Goal: Task Accomplishment & Management: Use online tool/utility

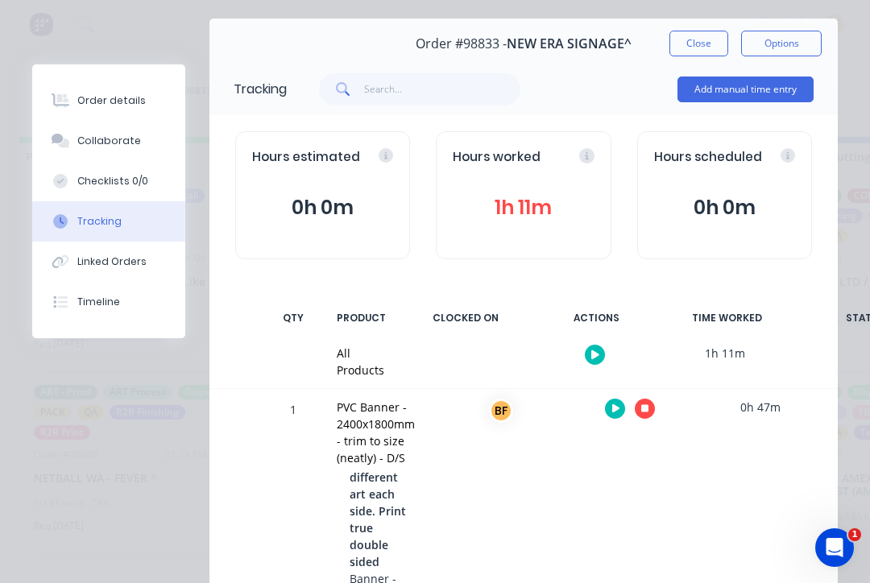
scroll to position [20, 0]
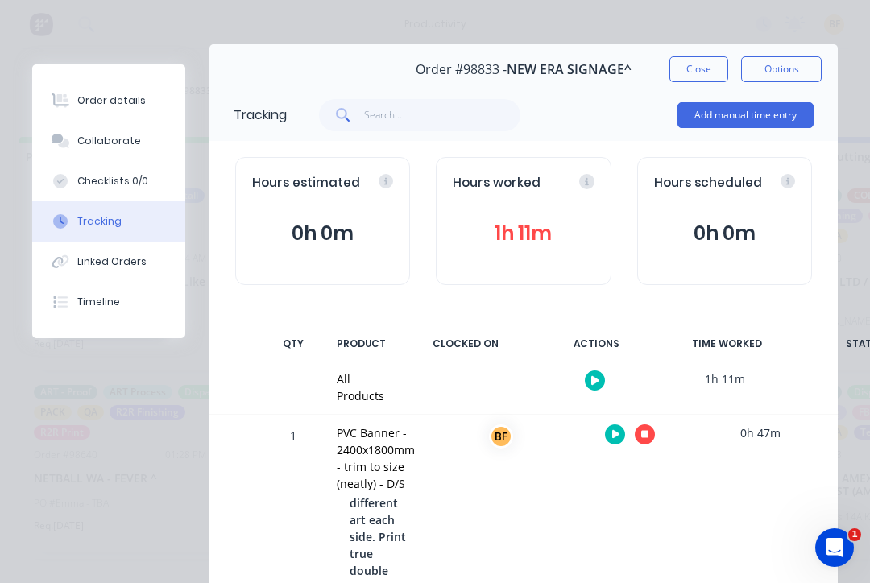
click at [709, 75] on button "Close" at bounding box center [699, 69] width 59 height 26
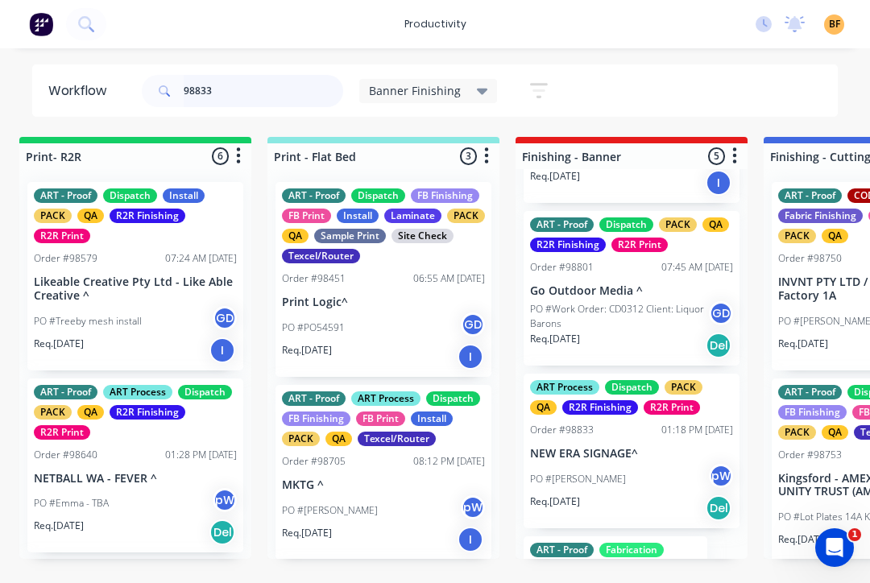
click at [252, 100] on input "98833" at bounding box center [264, 91] width 160 height 32
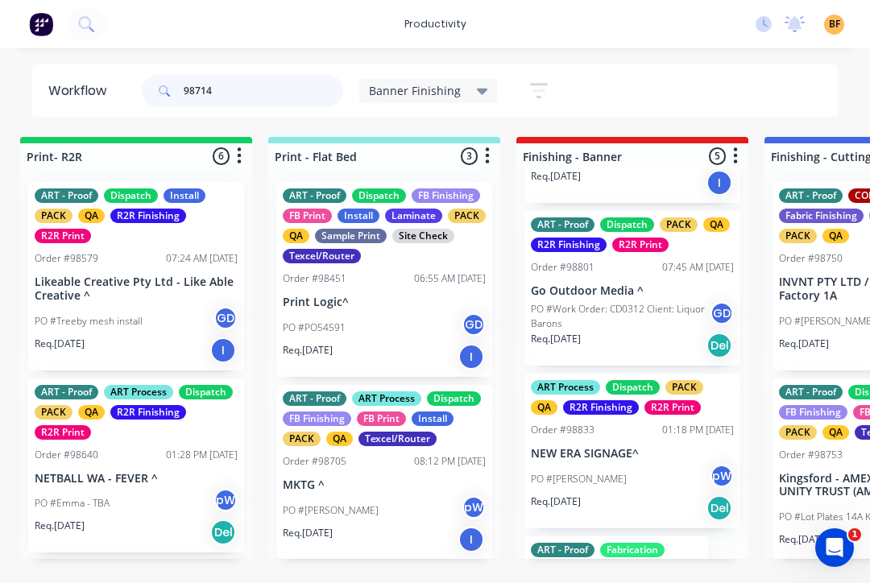
scroll to position [0, 0]
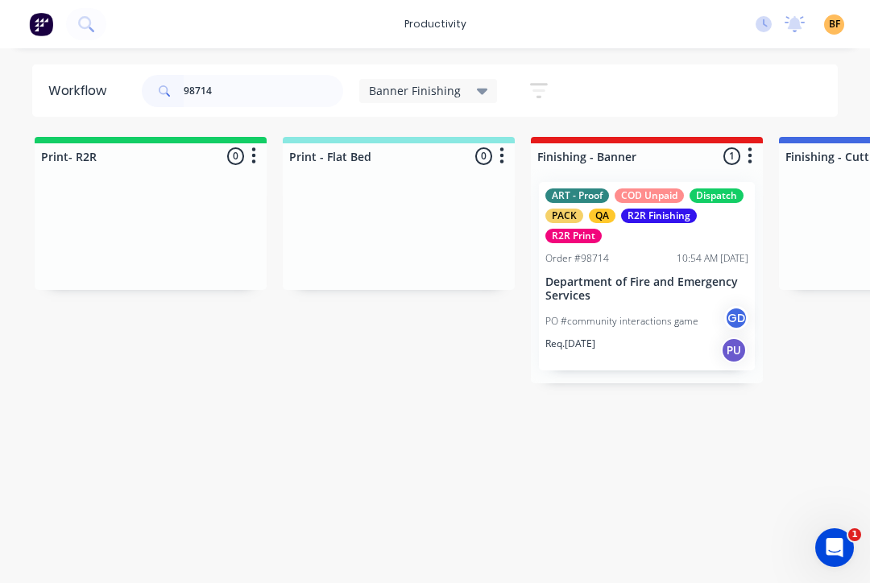
click at [649, 325] on p "PO #community interactions game" at bounding box center [621, 321] width 153 height 15
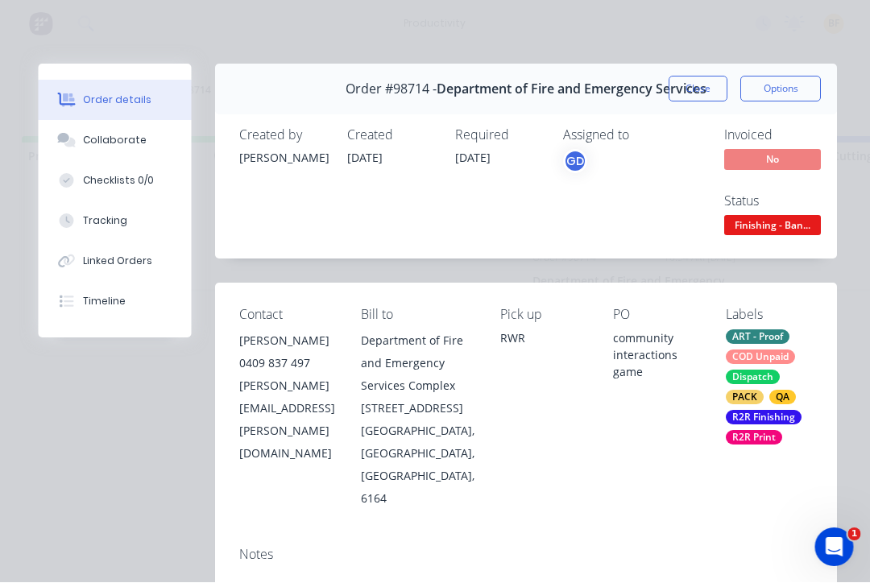
scroll to position [0, 13]
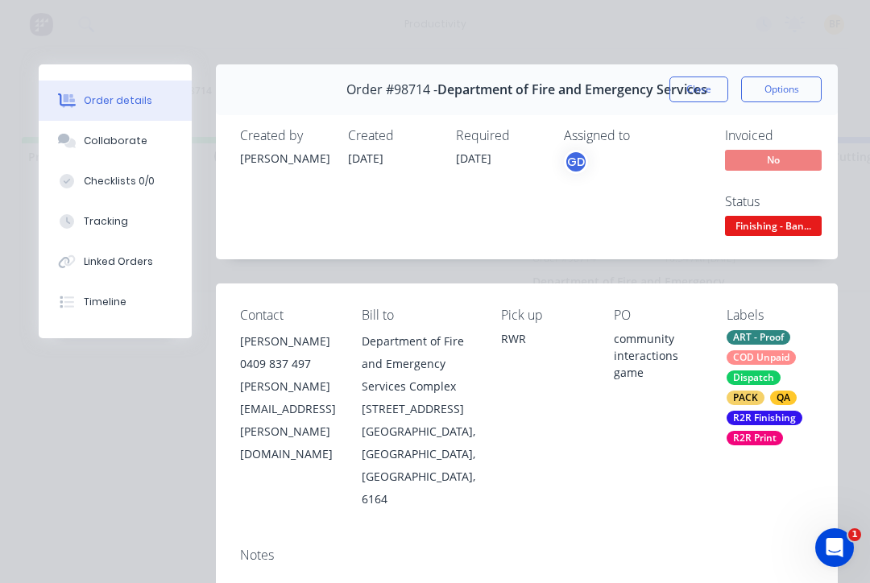
click at [84, 214] on button "Tracking" at bounding box center [115, 221] width 153 height 40
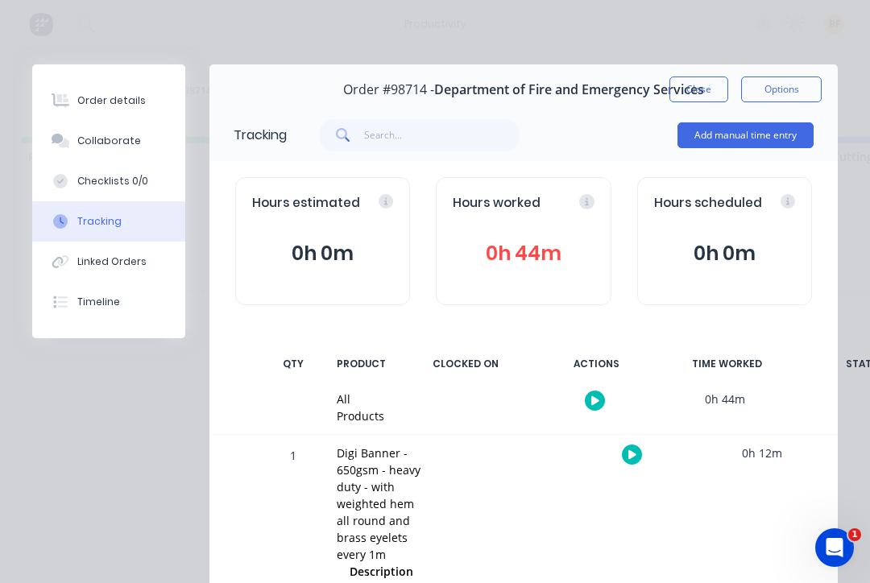
click at [634, 460] on button "button" at bounding box center [632, 455] width 20 height 20
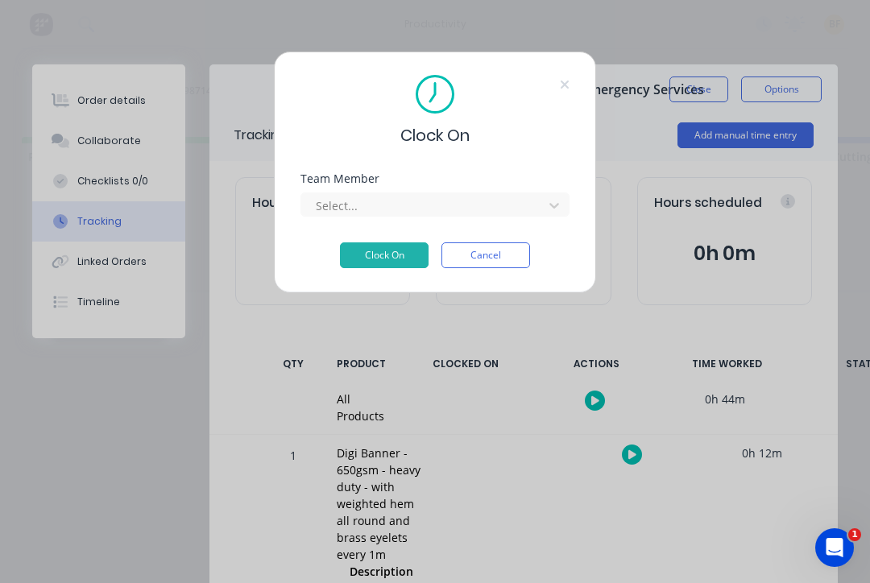
click at [530, 220] on div "Team Member Select..." at bounding box center [435, 207] width 269 height 69
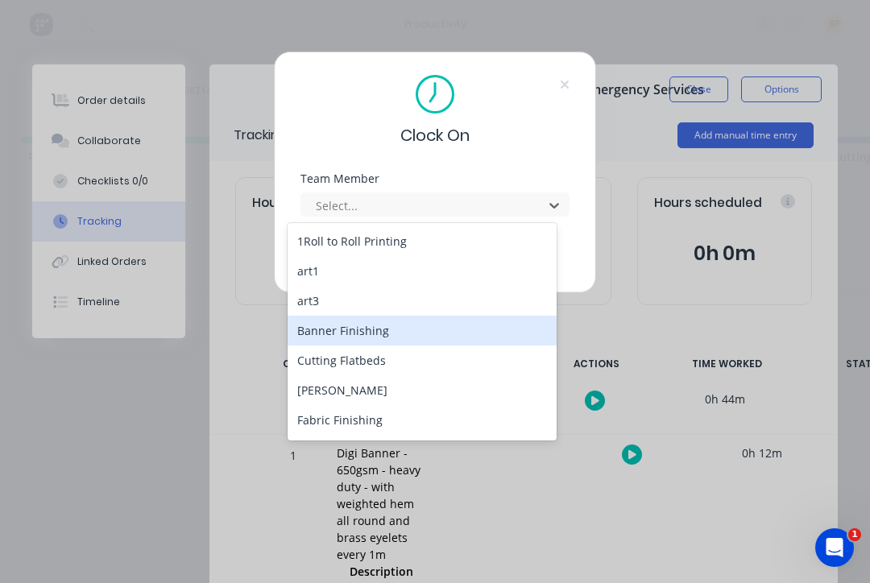
click at [432, 344] on div "Banner Finishing" at bounding box center [422, 331] width 269 height 30
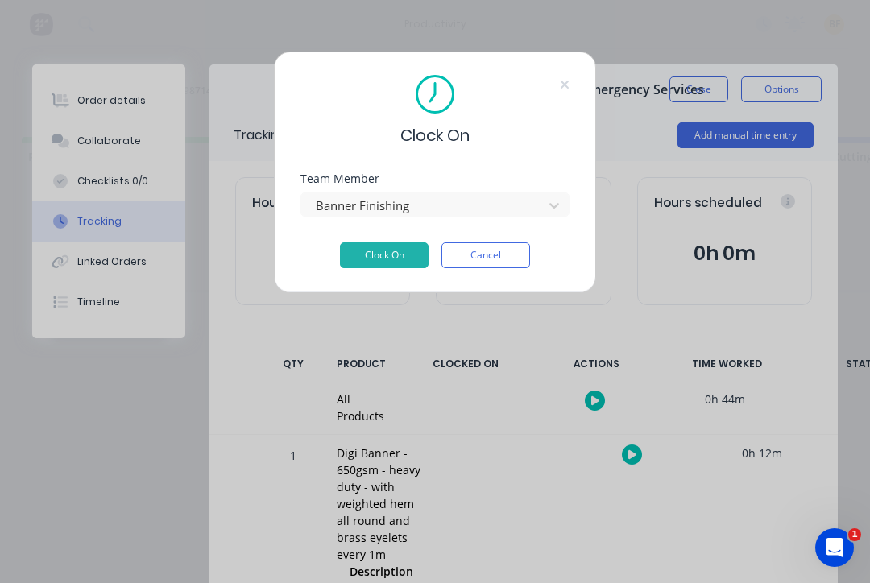
click at [382, 259] on button "Clock On" at bounding box center [384, 256] width 89 height 26
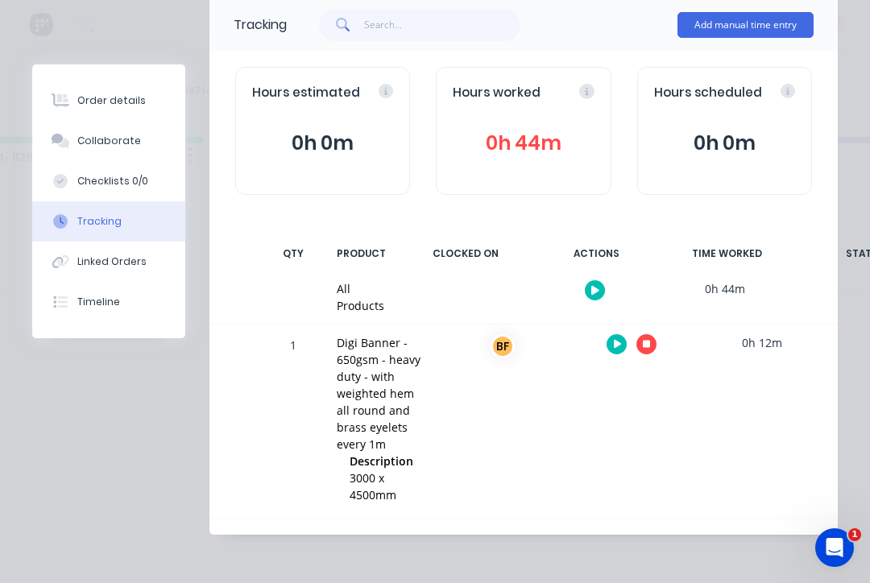
scroll to position [0, 68]
click at [641, 351] on button "button" at bounding box center [647, 344] width 20 height 20
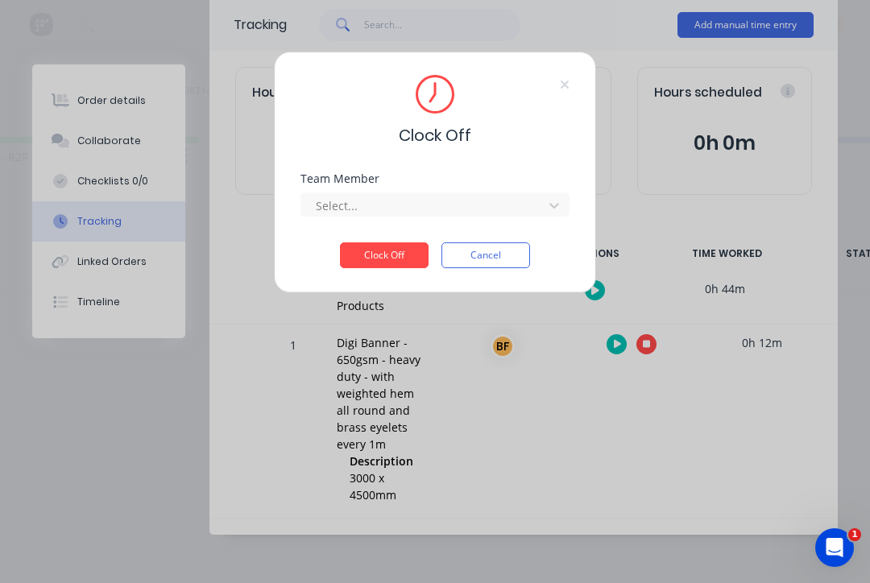
click at [545, 216] on div at bounding box center [554, 206] width 29 height 26
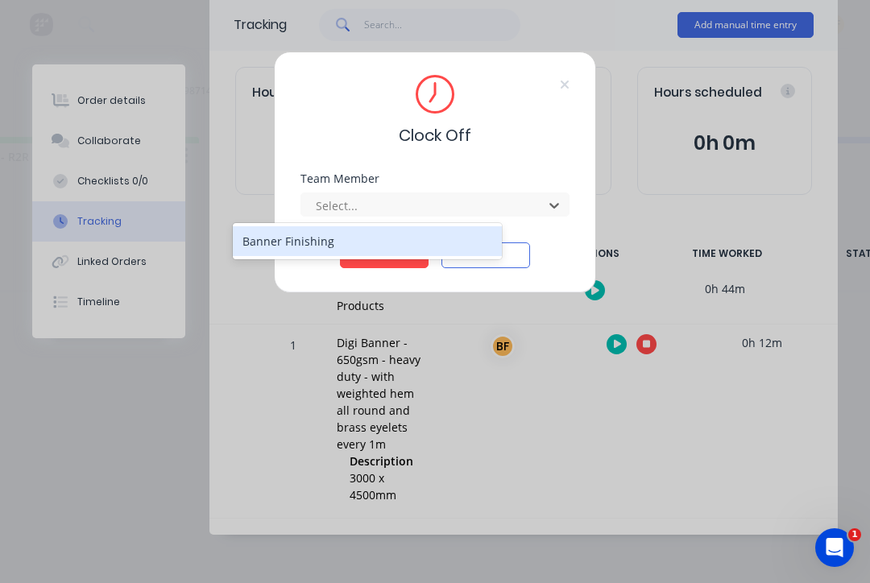
click at [380, 247] on div "Banner Finishing" at bounding box center [367, 241] width 269 height 30
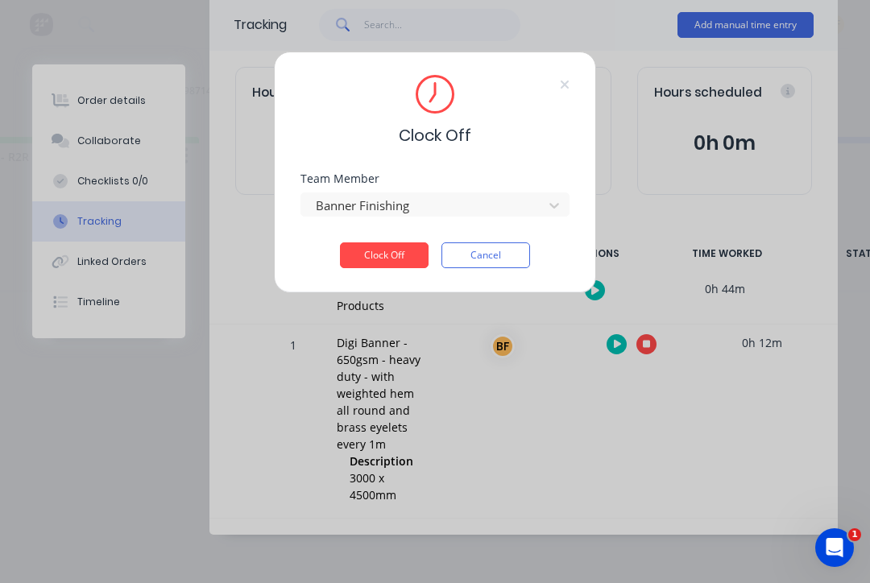
click at [390, 266] on button "Clock Off" at bounding box center [384, 256] width 89 height 26
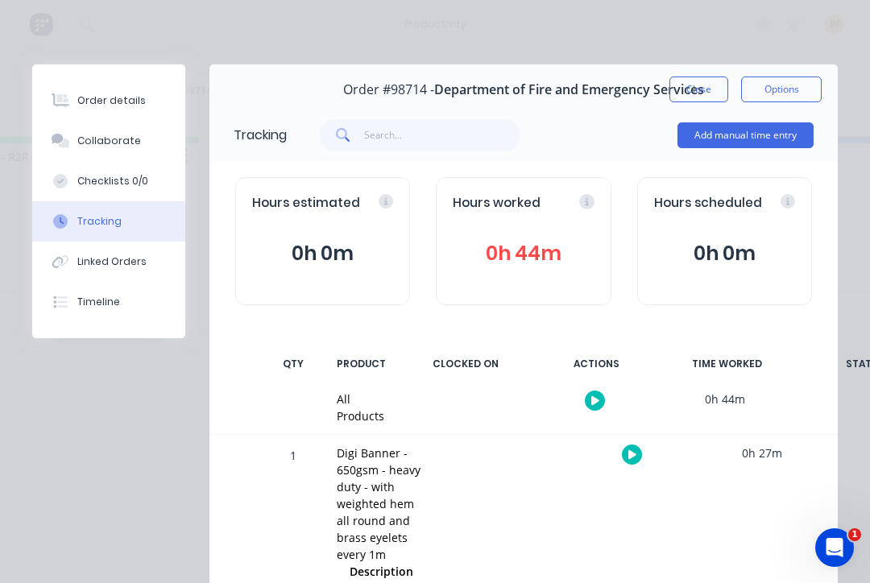
scroll to position [0, 0]
click at [707, 95] on button "Close" at bounding box center [699, 90] width 59 height 26
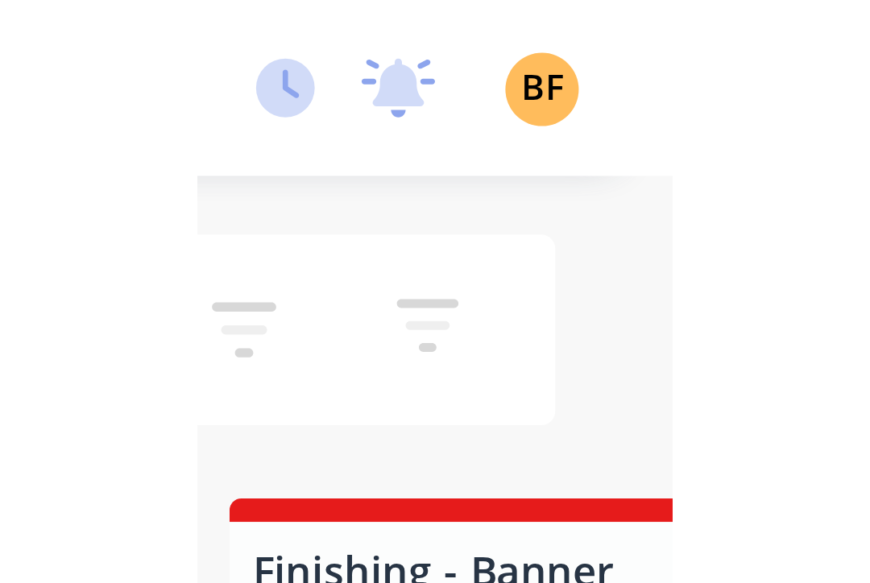
scroll to position [0, 788]
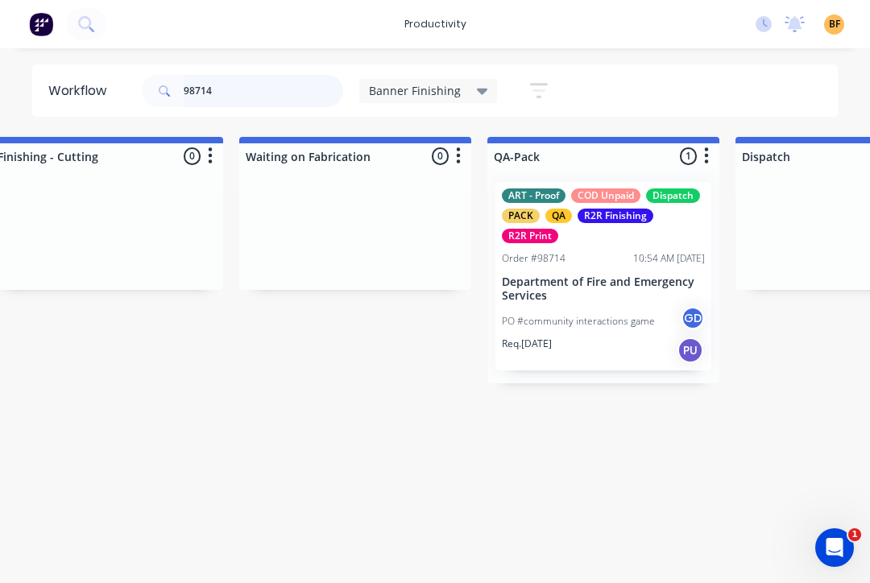
click at [309, 106] on input "98714" at bounding box center [264, 91] width 160 height 32
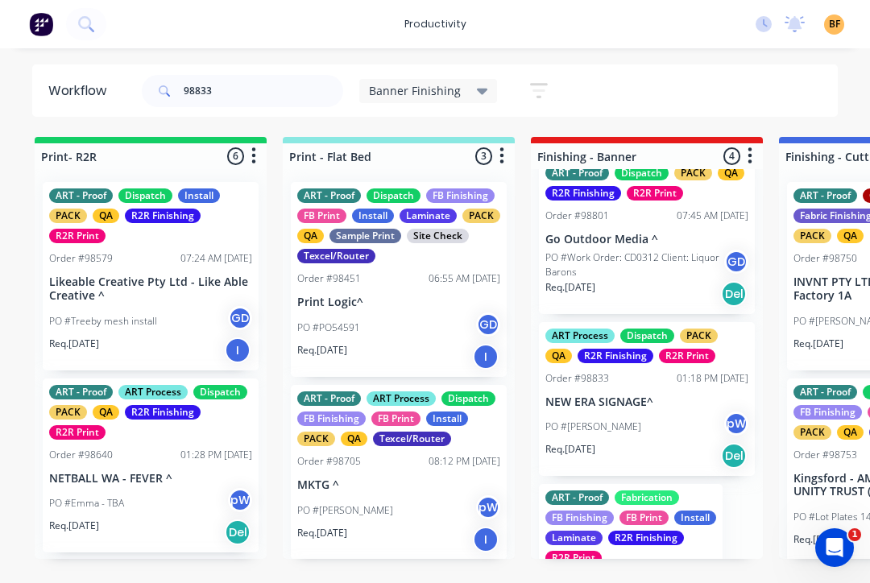
scroll to position [208, 0]
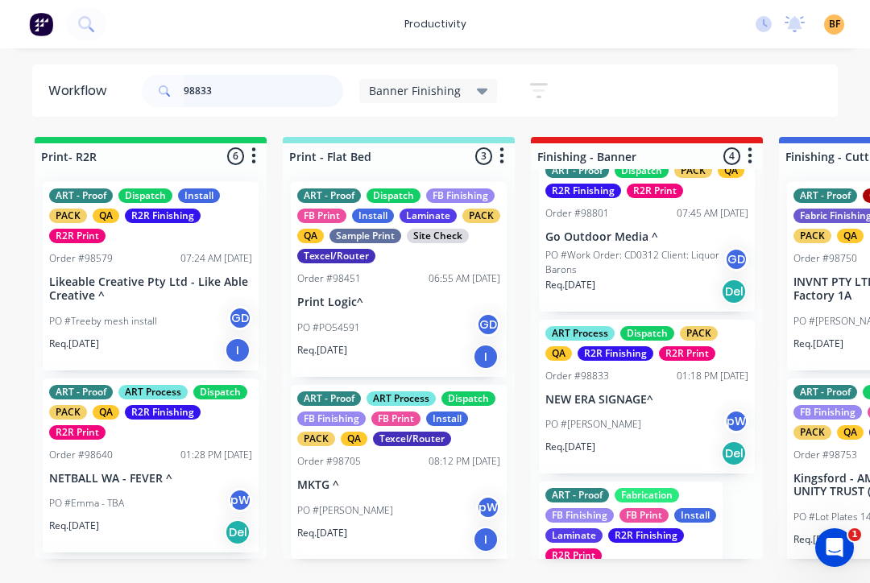
type input "98833"
click at [686, 411] on div "PO #[PERSON_NAME] pW" at bounding box center [646, 424] width 203 height 31
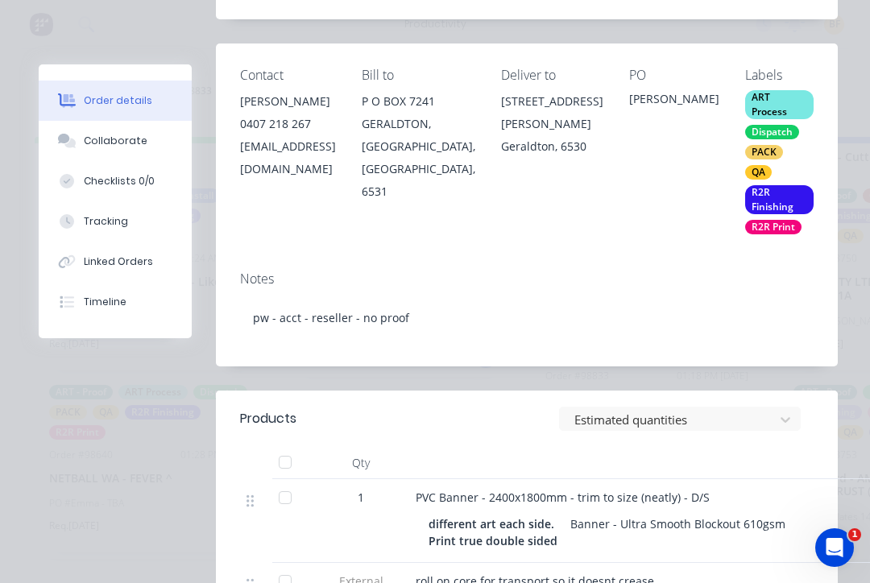
scroll to position [244, 0]
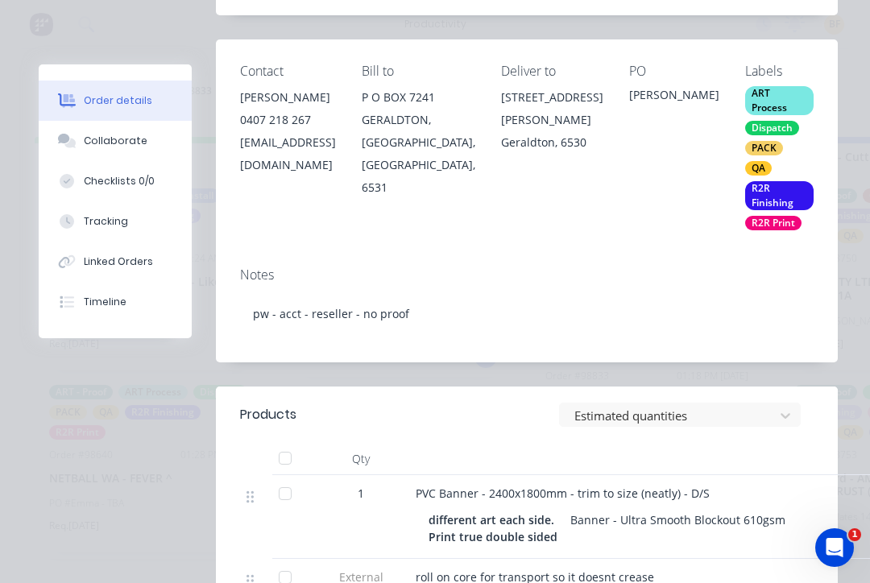
click at [112, 230] on button "Tracking" at bounding box center [115, 221] width 153 height 40
